Goal: Task Accomplishment & Management: Manage account settings

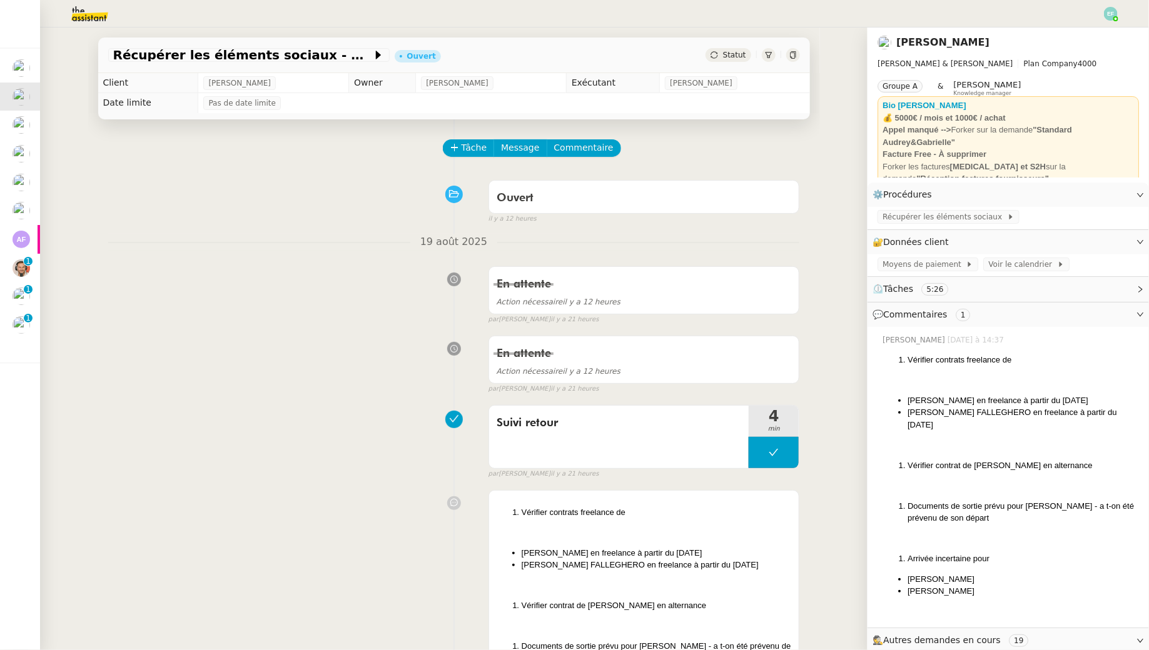
scroll to position [159, 0]
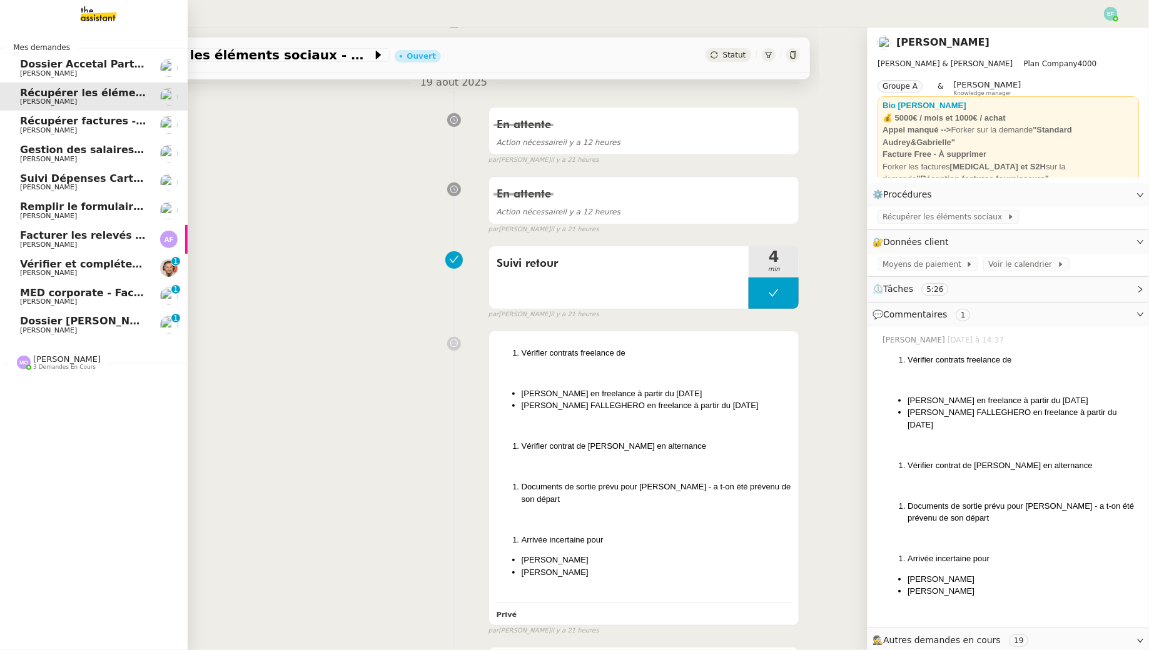
click at [34, 273] on span "[PERSON_NAME]" at bounding box center [48, 273] width 57 height 8
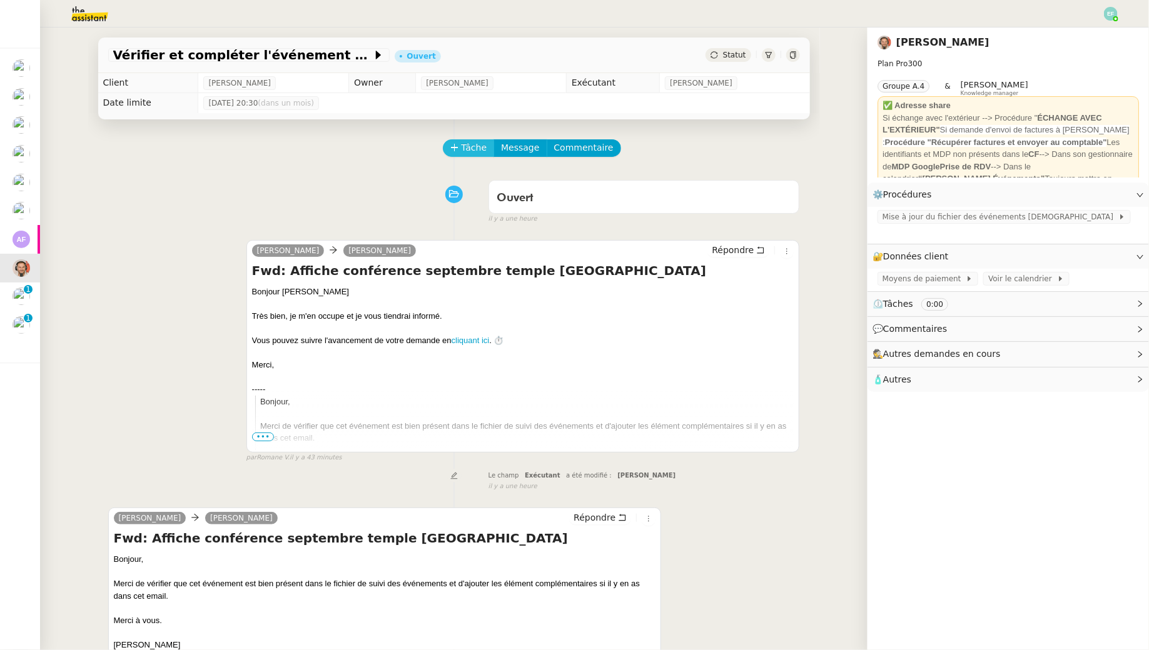
click at [468, 146] on span "Tâche" at bounding box center [474, 148] width 26 height 14
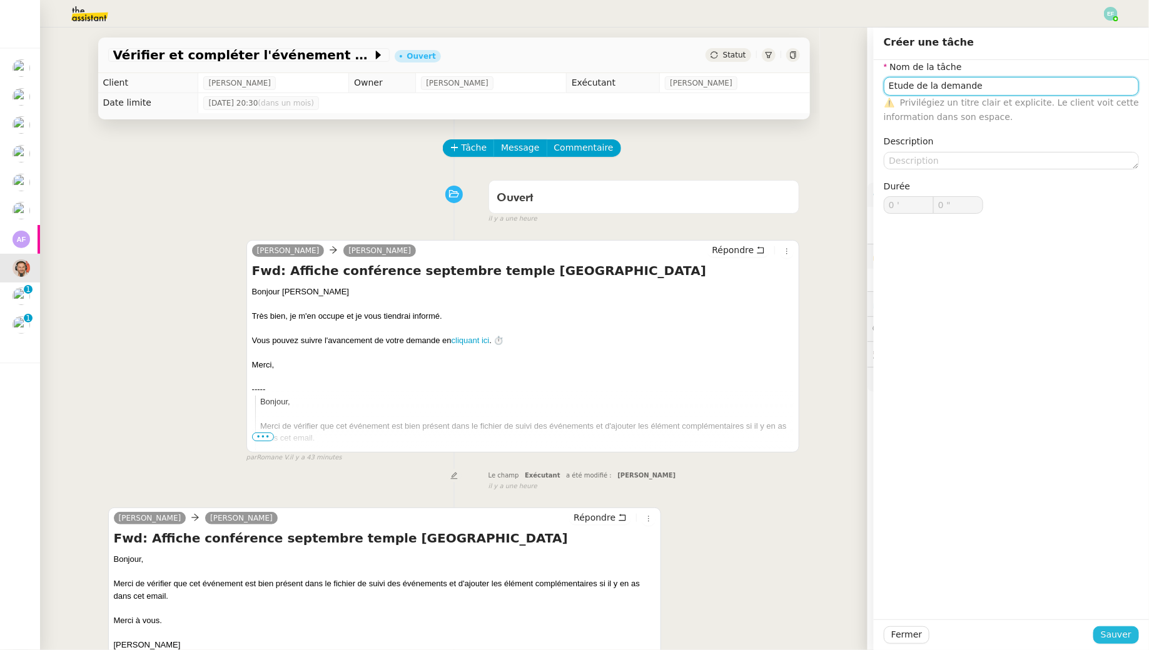
type input "Etude de la demande"
click at [1111, 640] on span "Sauver" at bounding box center [1116, 635] width 31 height 14
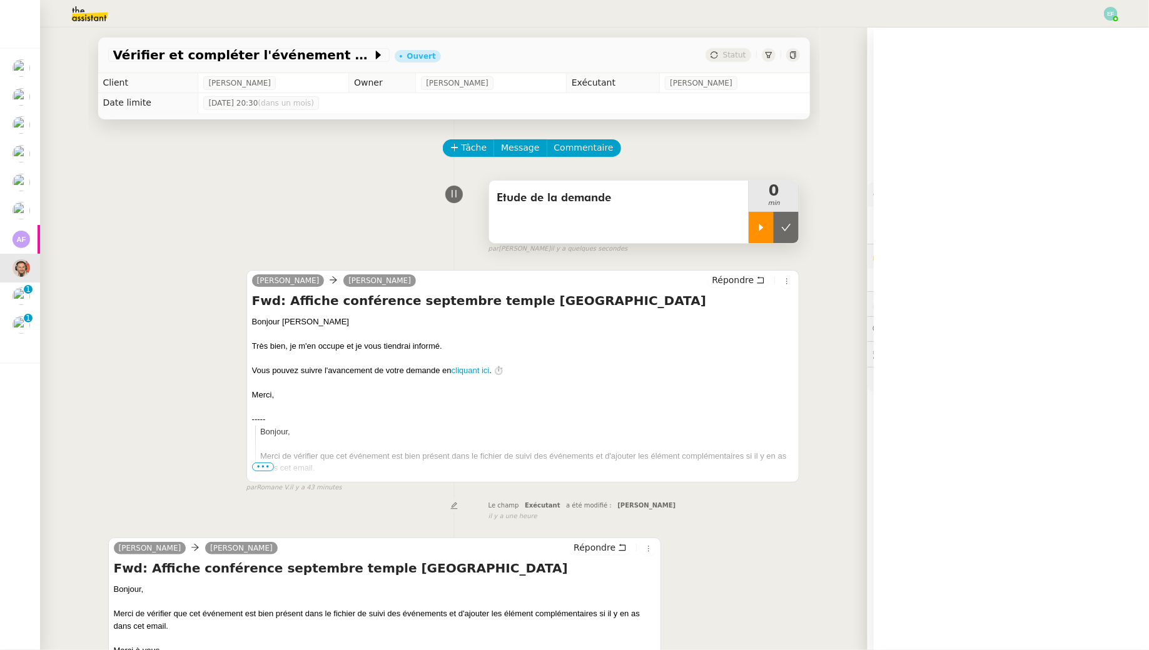
click at [751, 222] on div at bounding box center [760, 227] width 25 height 31
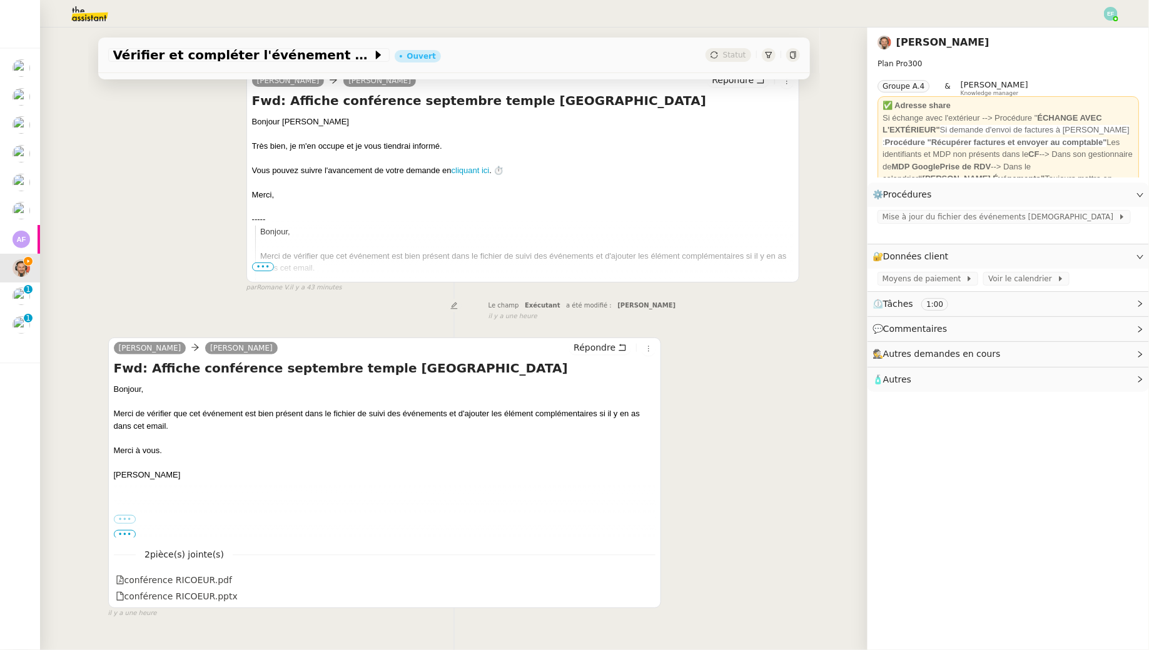
scroll to position [228, 0]
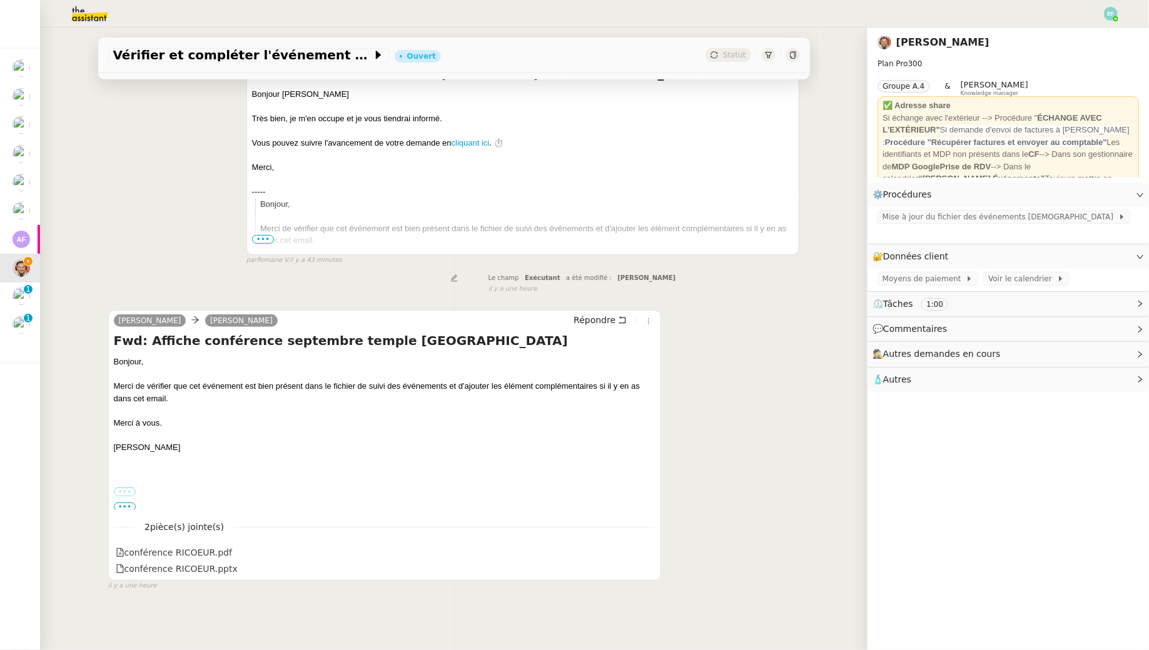
click at [122, 491] on label "•••" at bounding box center [125, 492] width 23 height 9
click at [0, 0] on input "•••" at bounding box center [0, 0] width 0 height 0
click at [124, 505] on span "•••" at bounding box center [125, 507] width 23 height 9
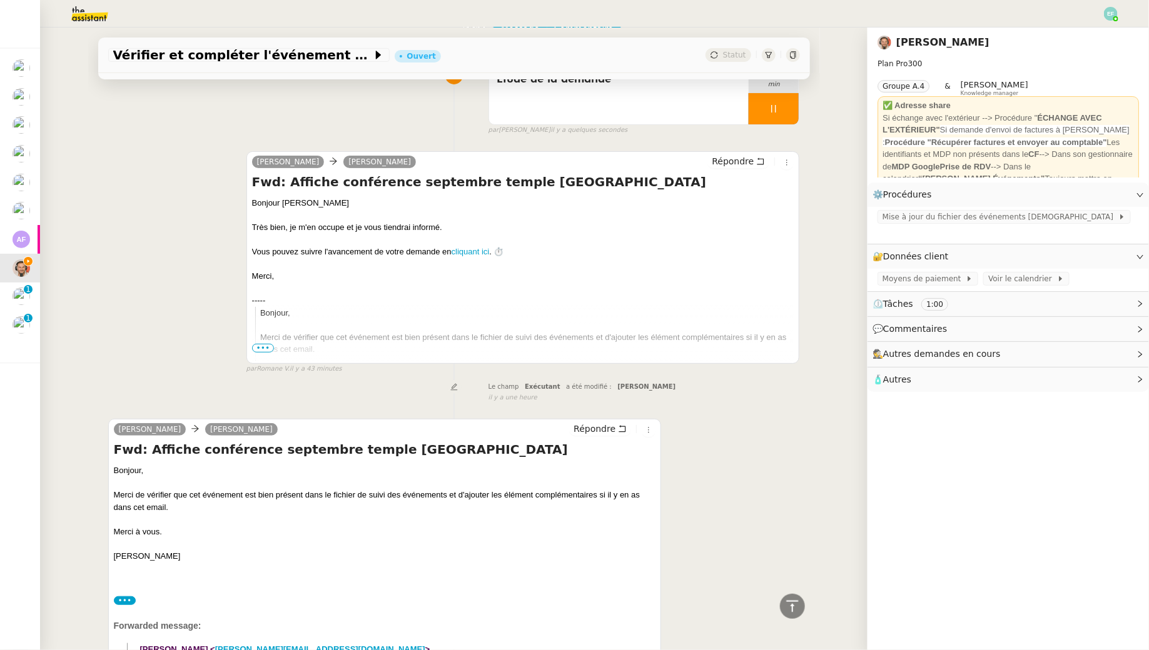
scroll to position [0, 0]
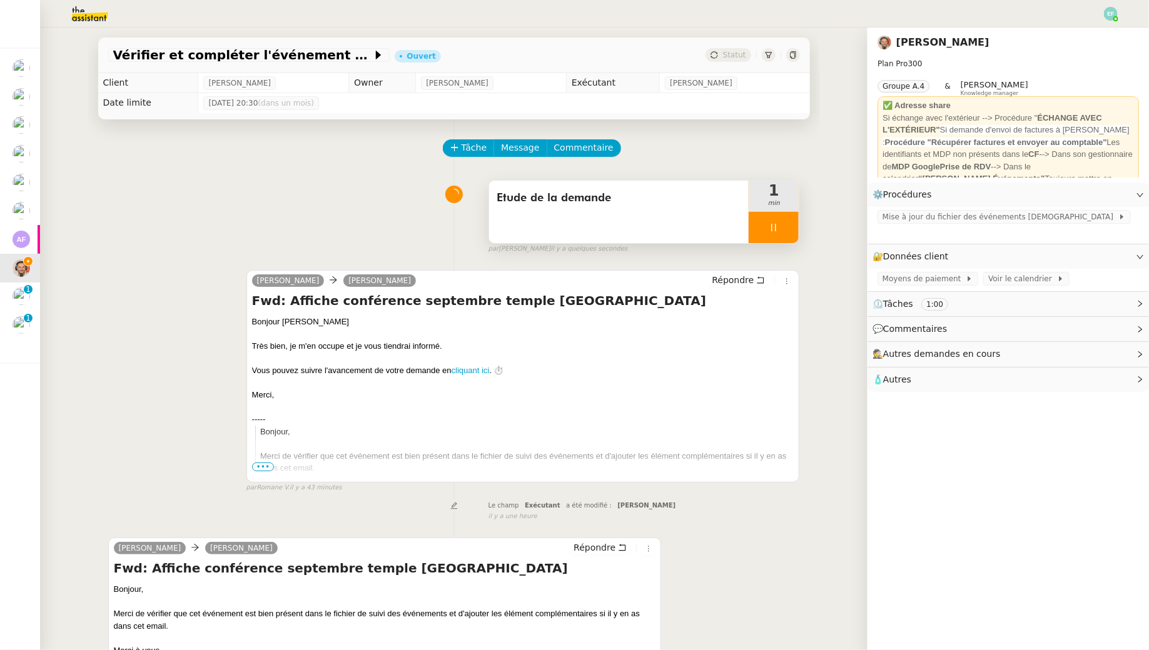
click at [784, 225] on div at bounding box center [773, 227] width 50 height 31
click at [788, 225] on icon at bounding box center [786, 228] width 10 height 10
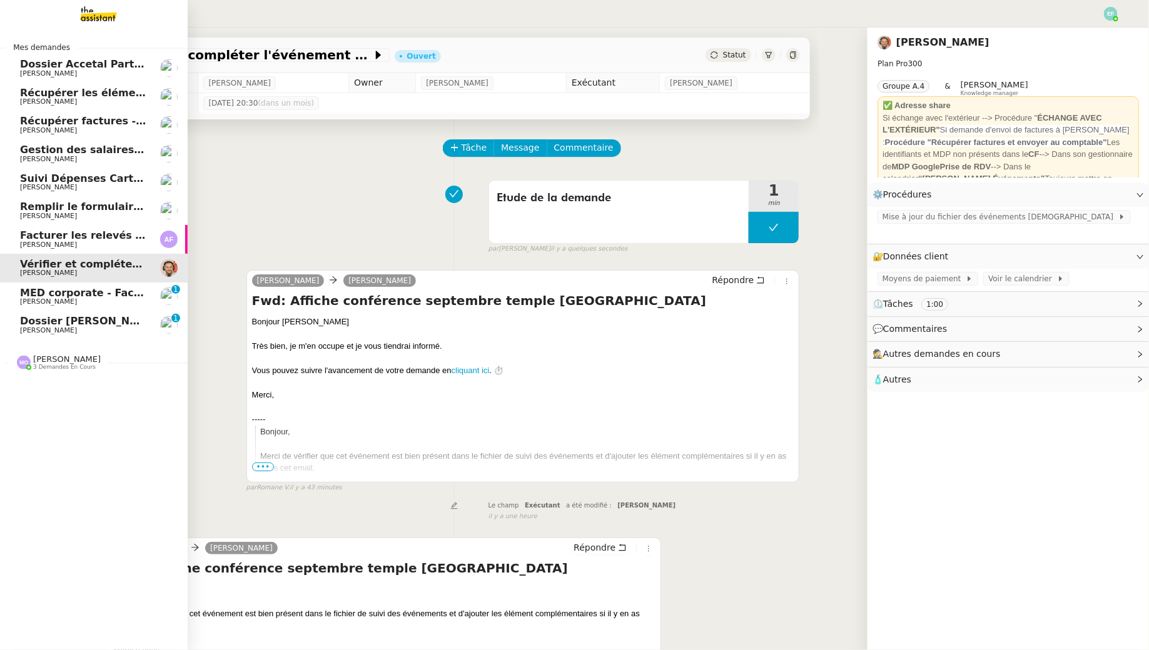
click at [18, 290] on link "MED corporate - Facture F1026 [PERSON_NAME] 0 1 2 3 4 5 6 7 8 9" at bounding box center [94, 297] width 188 height 29
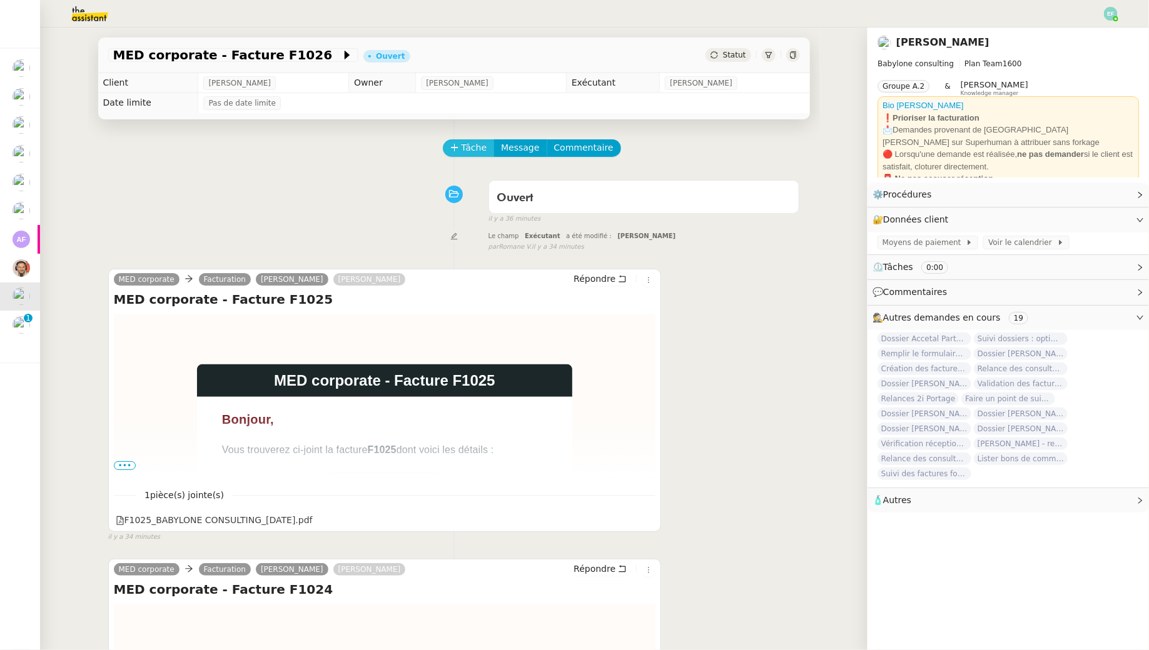
click at [472, 146] on span "Tâche" at bounding box center [474, 148] width 26 height 14
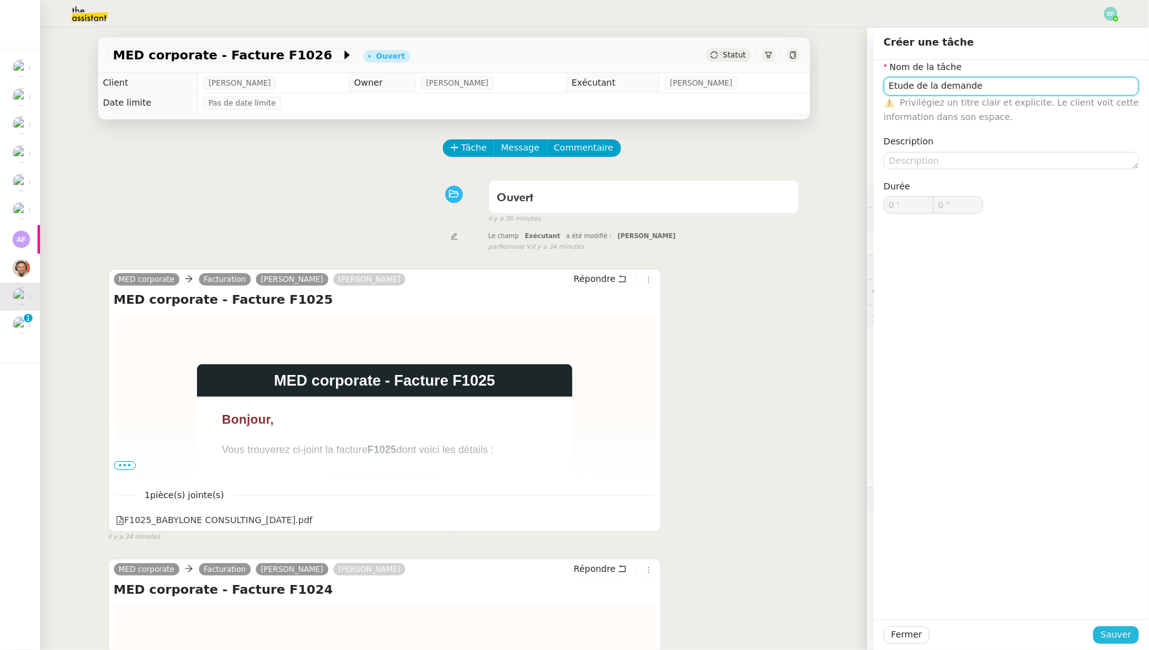
type input "Etude de la demande"
click at [1109, 632] on span "Sauver" at bounding box center [1116, 635] width 31 height 14
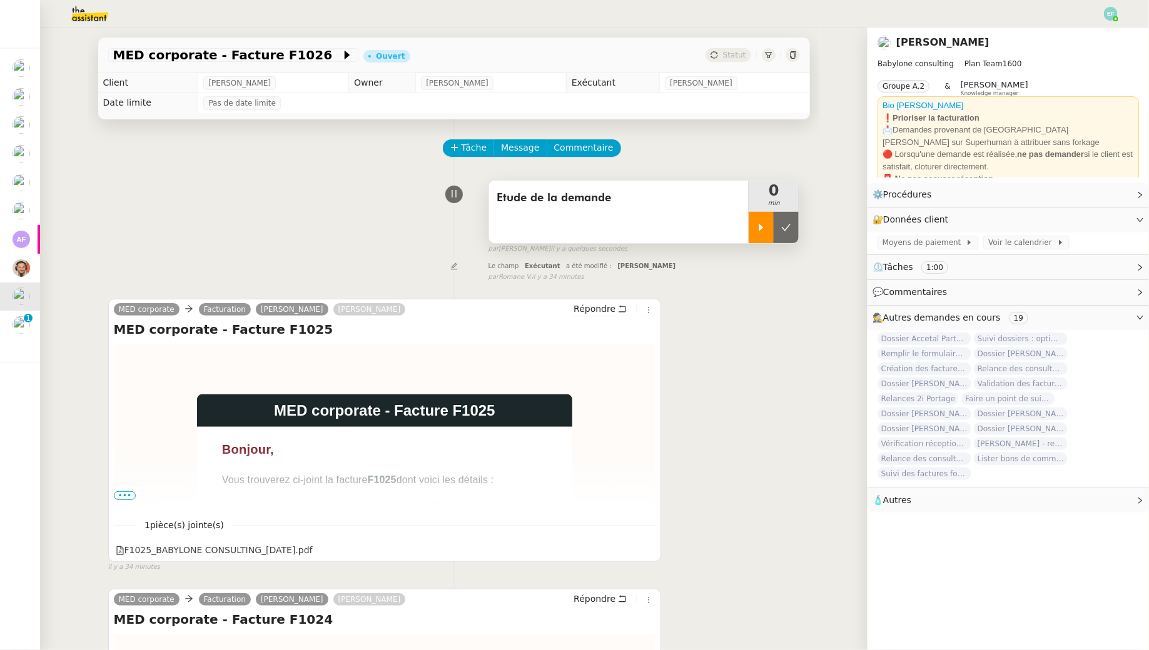
click at [757, 232] on div at bounding box center [760, 227] width 25 height 31
drag, startPoint x: 540, startPoint y: 389, endPoint x: 498, endPoint y: 383, distance: 42.3
click at [524, 389] on td at bounding box center [384, 382] width 375 height 25
click at [789, 231] on div at bounding box center [773, 227] width 50 height 31
click at [789, 231] on icon at bounding box center [786, 228] width 10 height 10
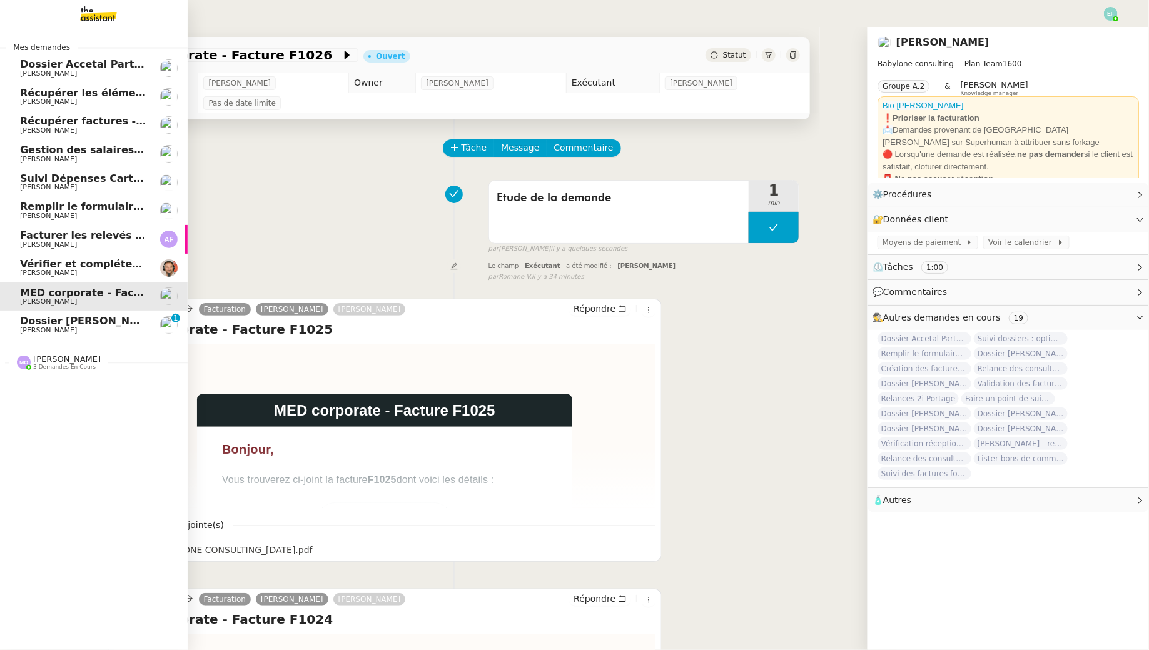
click at [39, 326] on span "Dossier [PERSON_NAME]" at bounding box center [89, 321] width 139 height 12
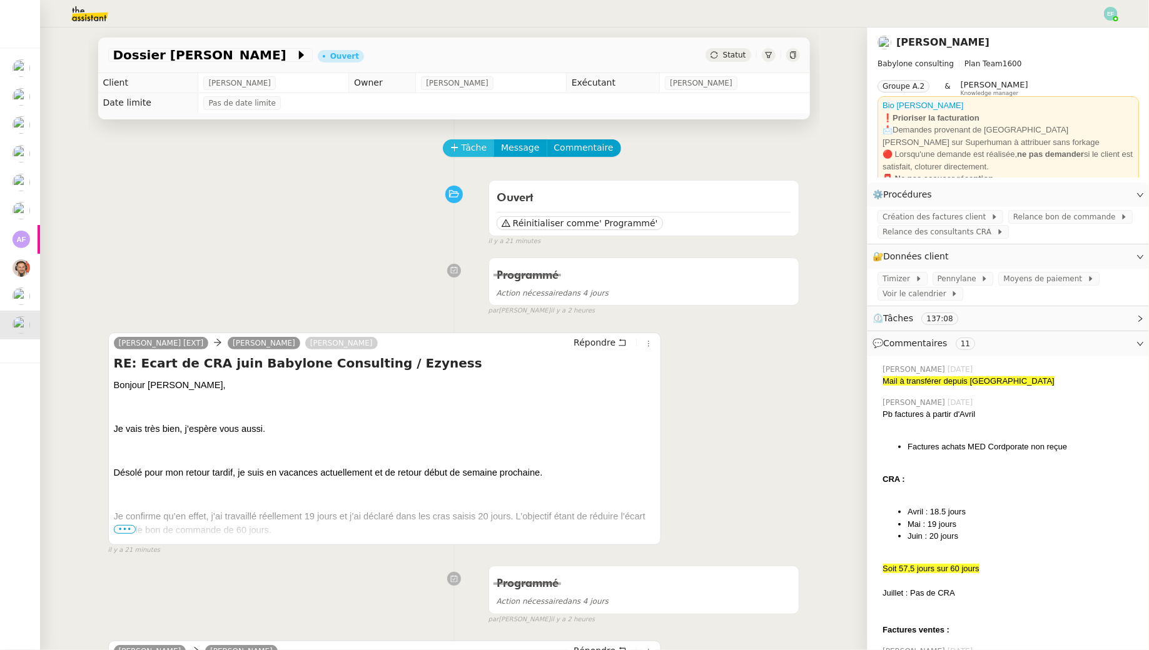
click at [471, 156] on button "Tâche" at bounding box center [469, 148] width 52 height 18
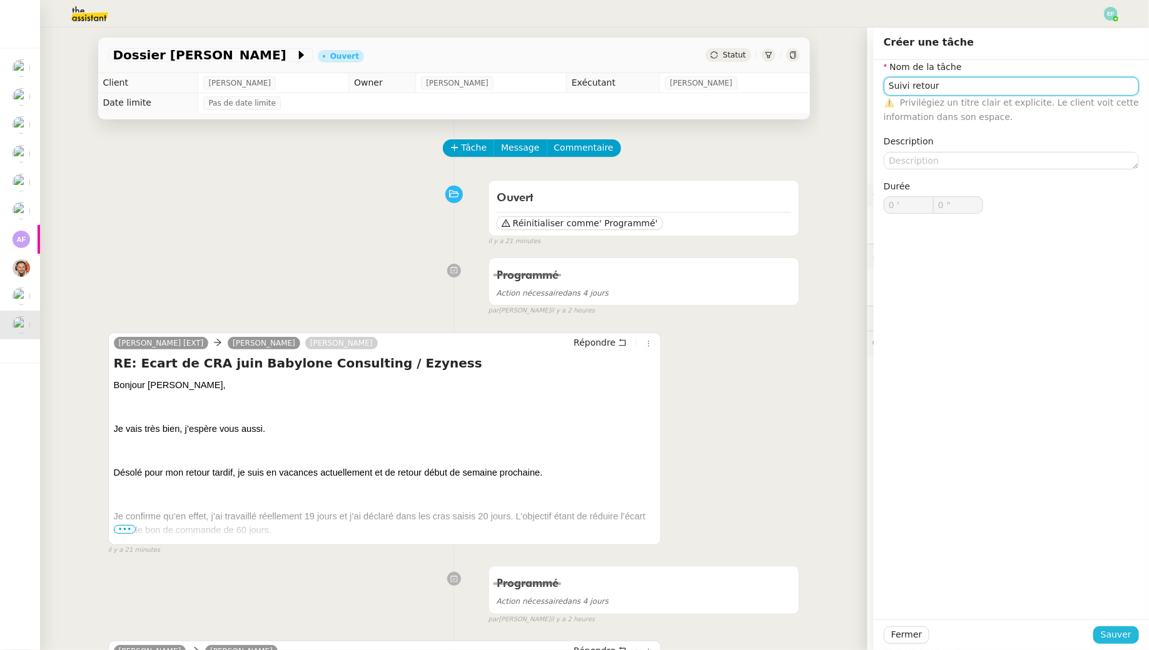
type input "Suivi retour"
click at [1124, 630] on span "Sauver" at bounding box center [1116, 635] width 31 height 14
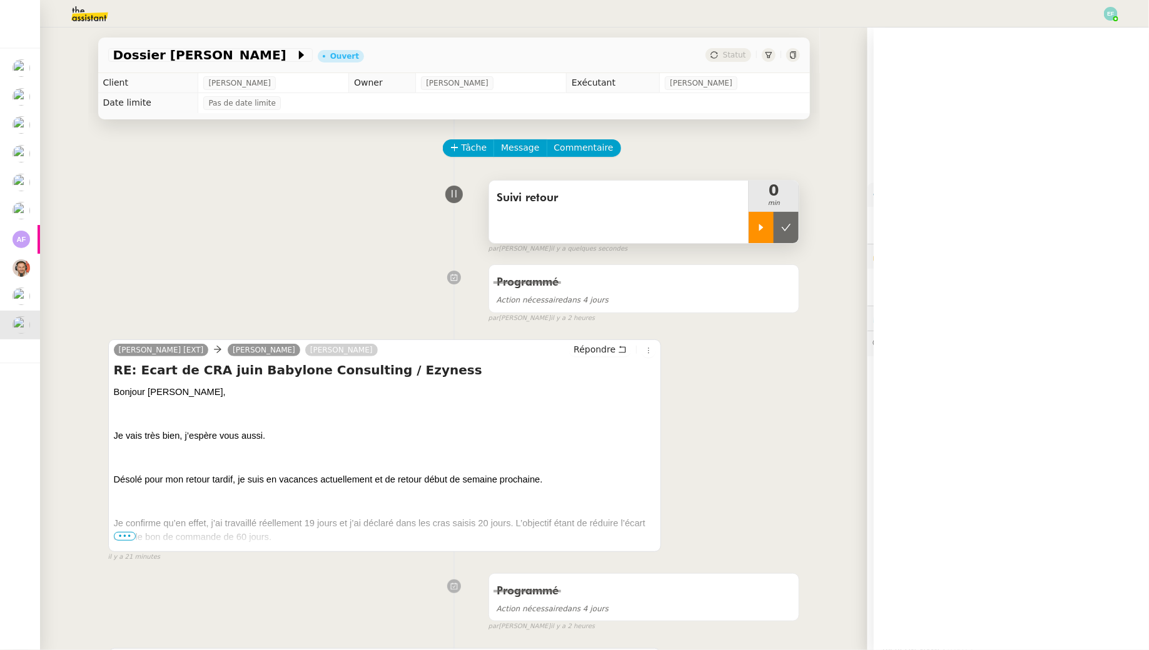
click at [771, 220] on div at bounding box center [760, 227] width 25 height 31
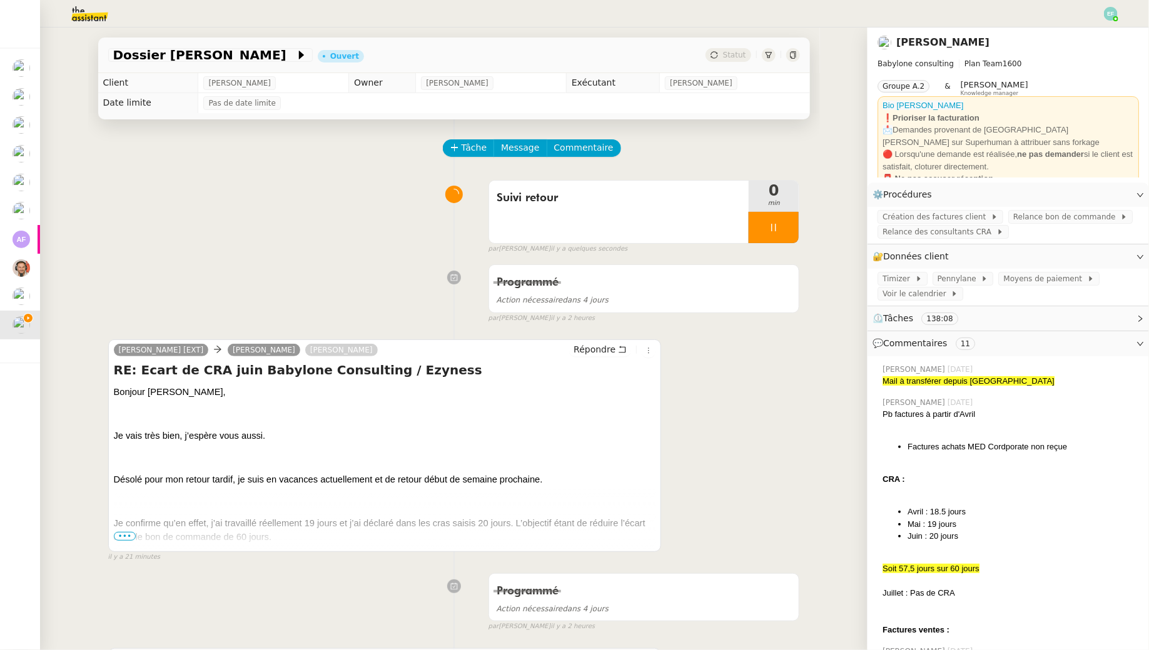
click at [129, 540] on span "Je confirme qu’en effet, j’ai travaillé réellement 19 jours et j’ai déclaré dan…" at bounding box center [380, 530] width 532 height 24
click at [129, 533] on span "•••" at bounding box center [125, 536] width 23 height 9
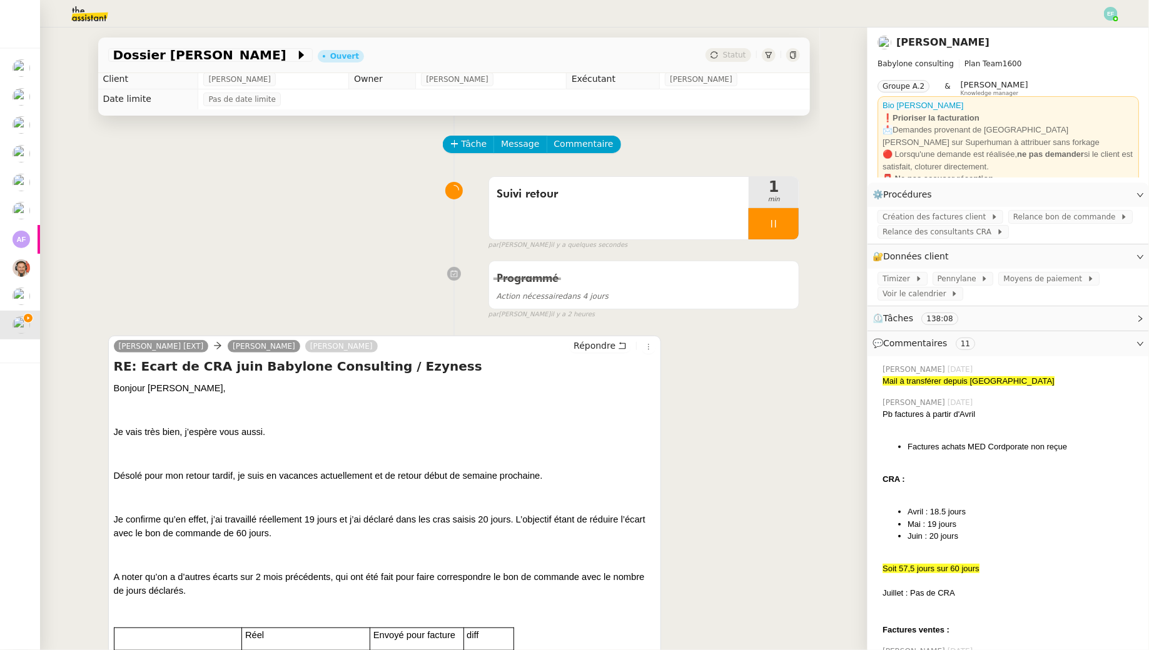
scroll to position [2, 0]
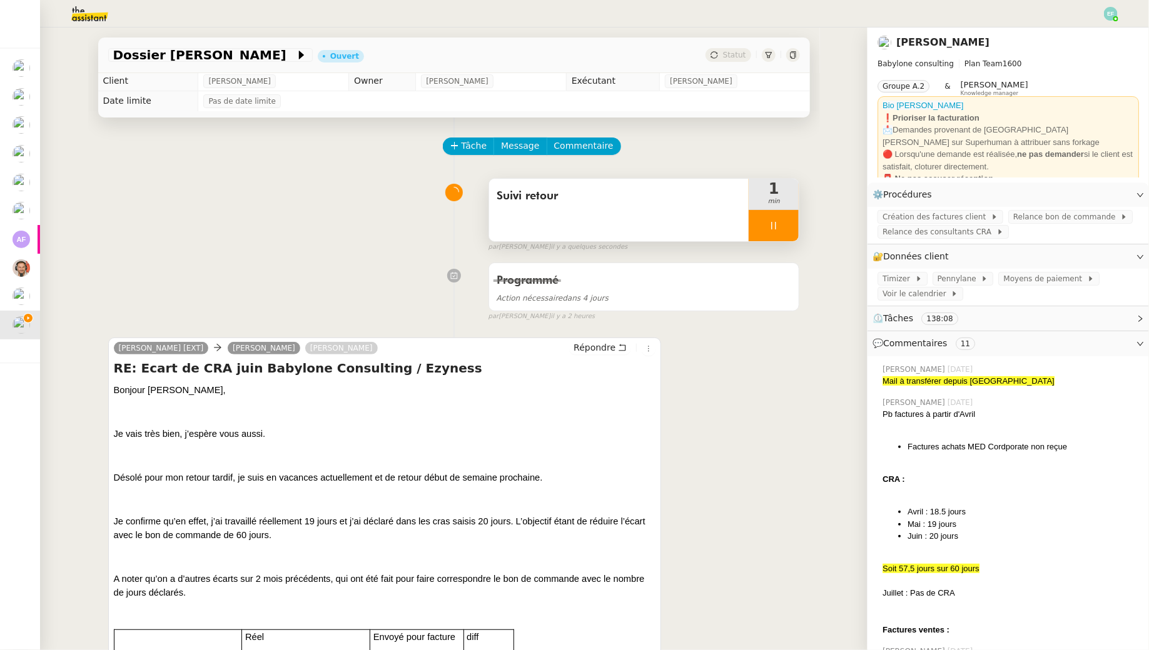
click at [788, 222] on div at bounding box center [773, 225] width 50 height 31
click at [788, 222] on icon at bounding box center [786, 226] width 10 height 10
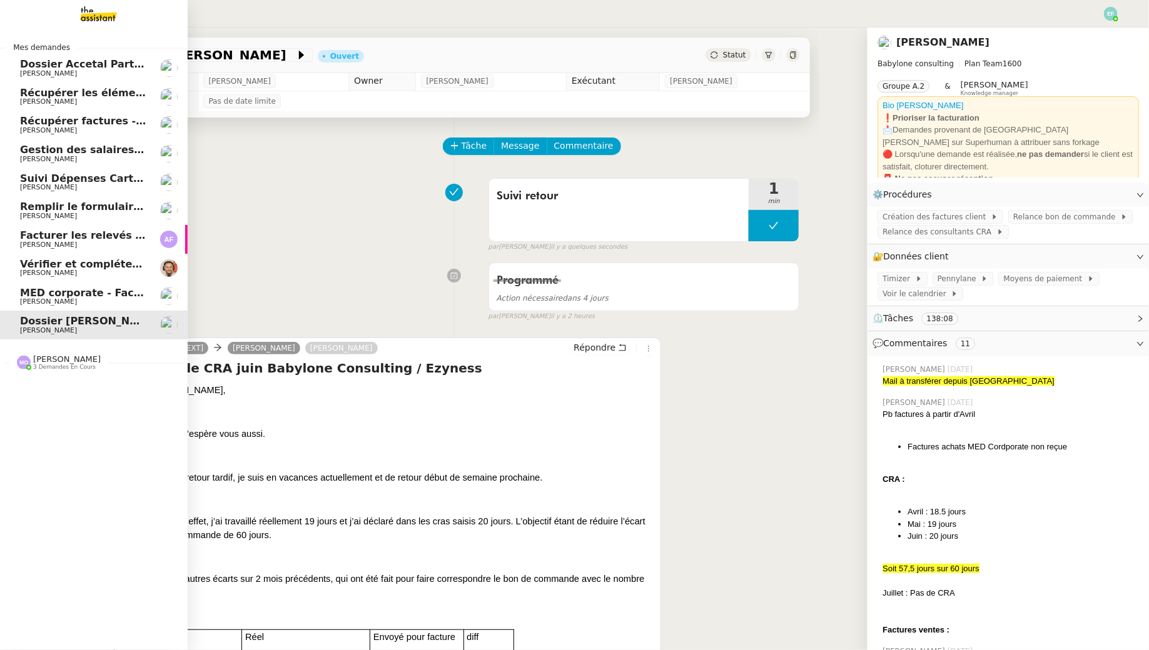
click at [48, 300] on span "[PERSON_NAME]" at bounding box center [48, 302] width 57 height 8
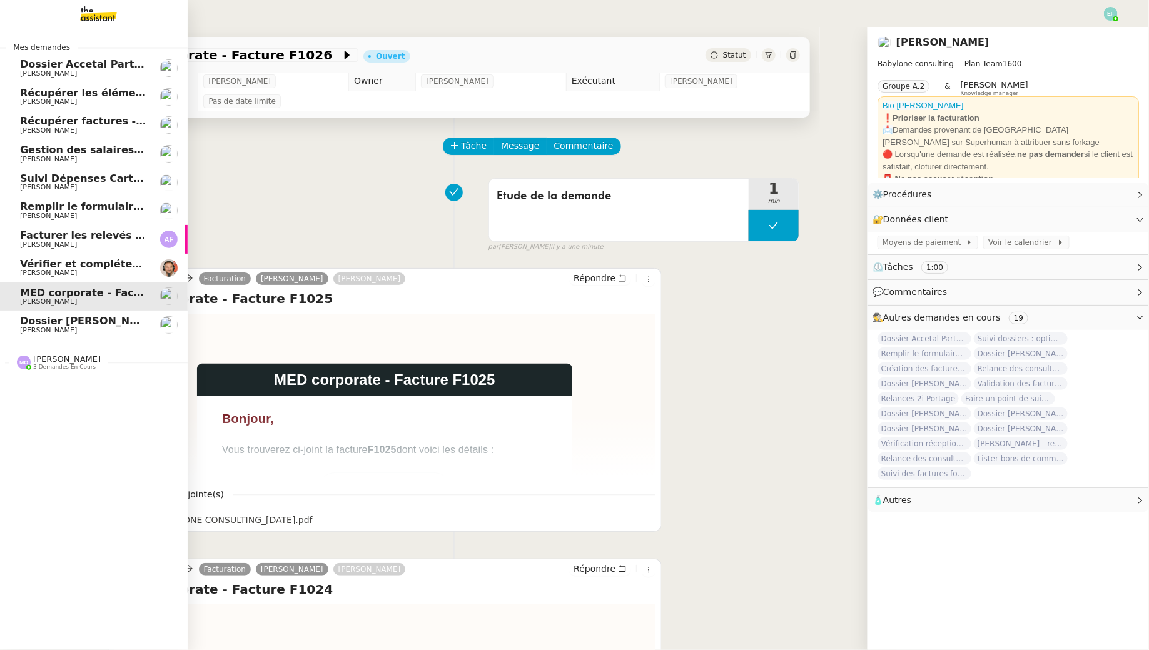
click at [55, 271] on span "[PERSON_NAME]" at bounding box center [48, 273] width 57 height 8
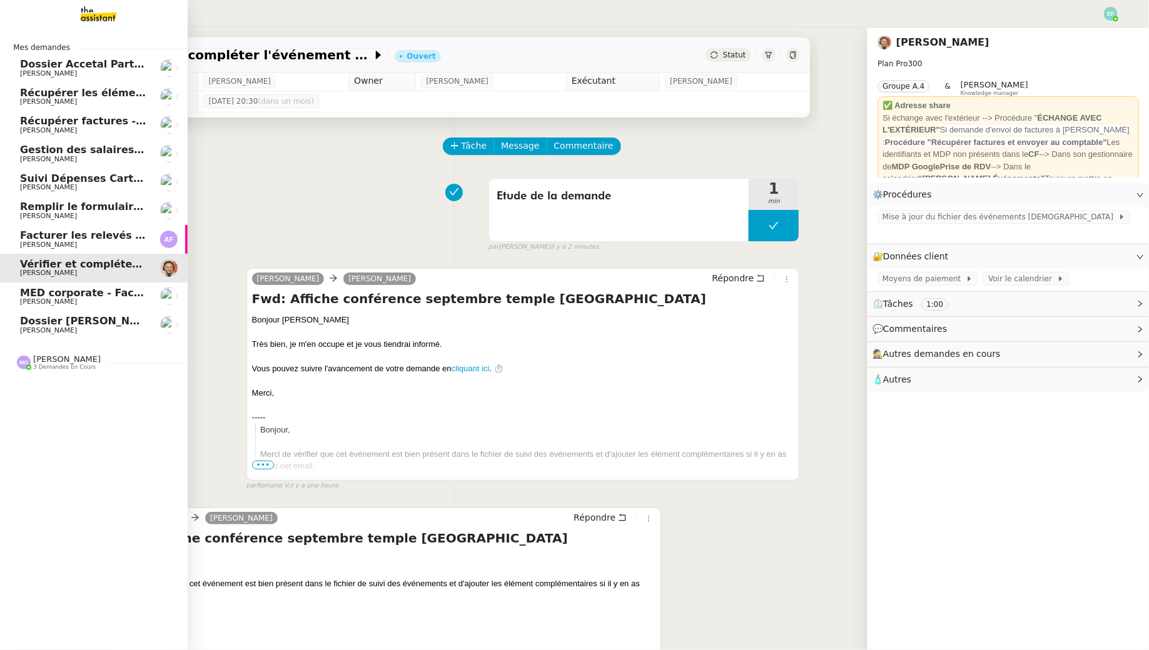
click at [108, 71] on span "[PERSON_NAME]" at bounding box center [83, 74] width 126 height 8
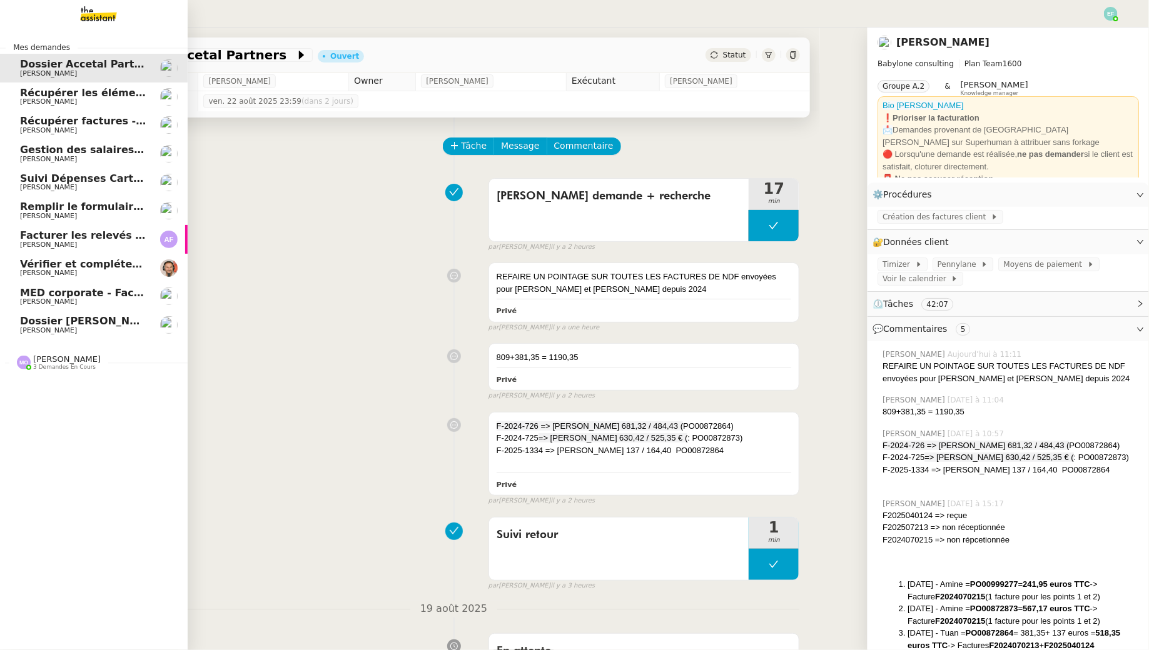
click at [33, 89] on span "Récupérer les éléments sociaux - août 2025" at bounding box center [144, 93] width 248 height 12
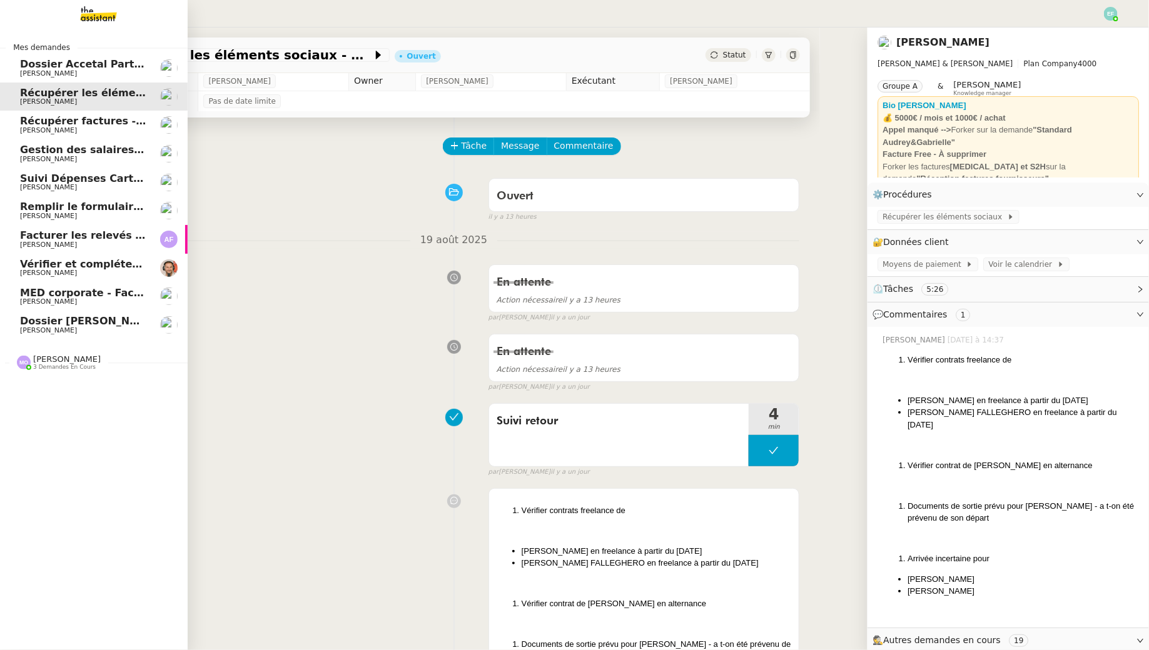
click at [36, 128] on span "[PERSON_NAME]" at bounding box center [48, 130] width 57 height 8
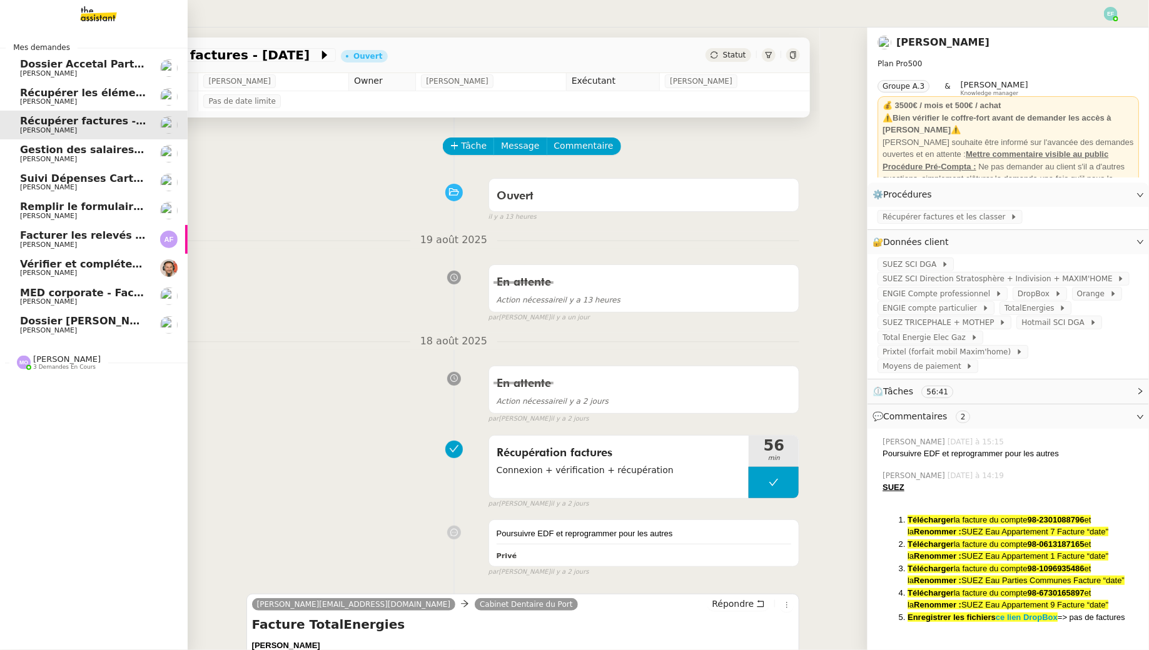
click at [33, 159] on span "[PERSON_NAME]" at bounding box center [48, 159] width 57 height 8
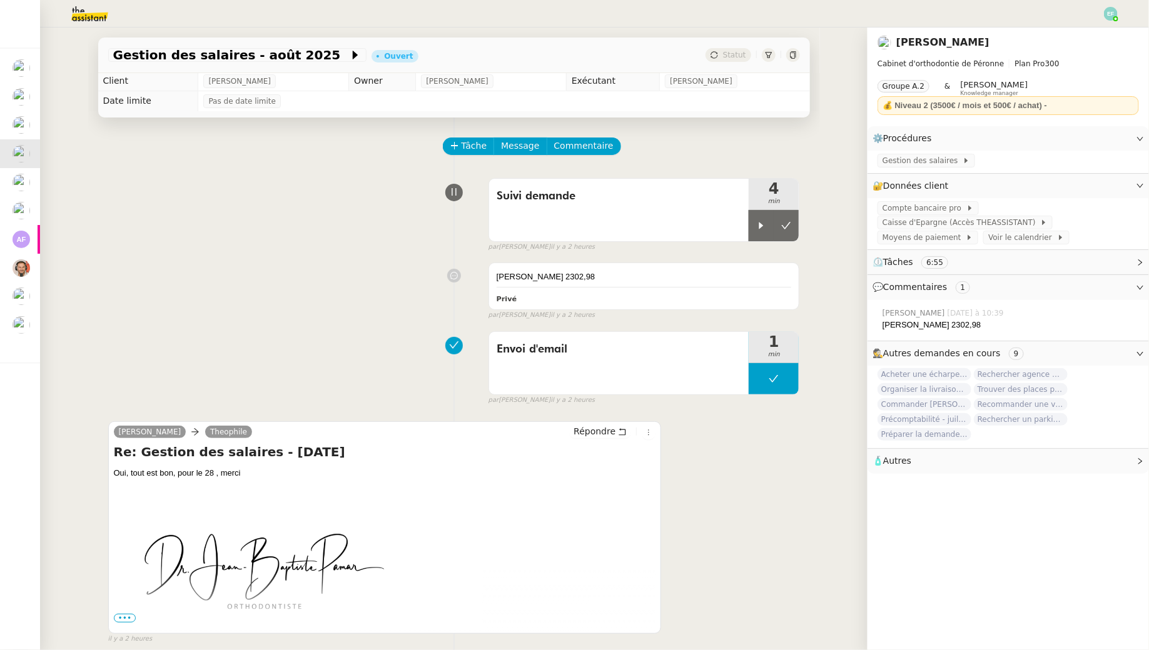
click at [1114, 14] on img at bounding box center [1111, 14] width 14 height 14
click at [1103, 30] on li "Suivi" at bounding box center [1076, 36] width 81 height 18
